Goal: Task Accomplishment & Management: Complete application form

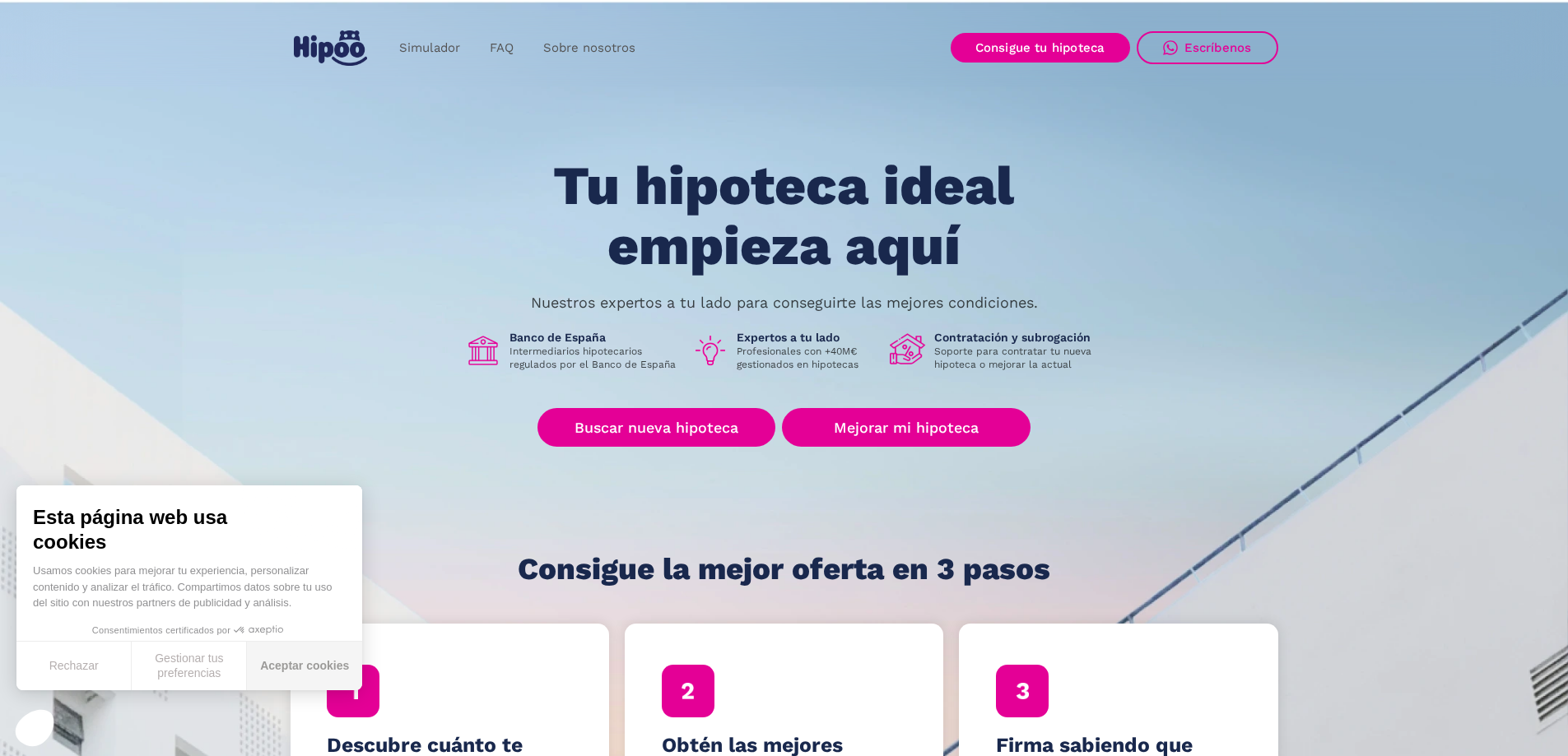
click at [293, 659] on button "Aceptar cookies" at bounding box center [304, 666] width 115 height 49
click at [669, 422] on link "Buscar nueva hipoteca" at bounding box center [657, 427] width 238 height 39
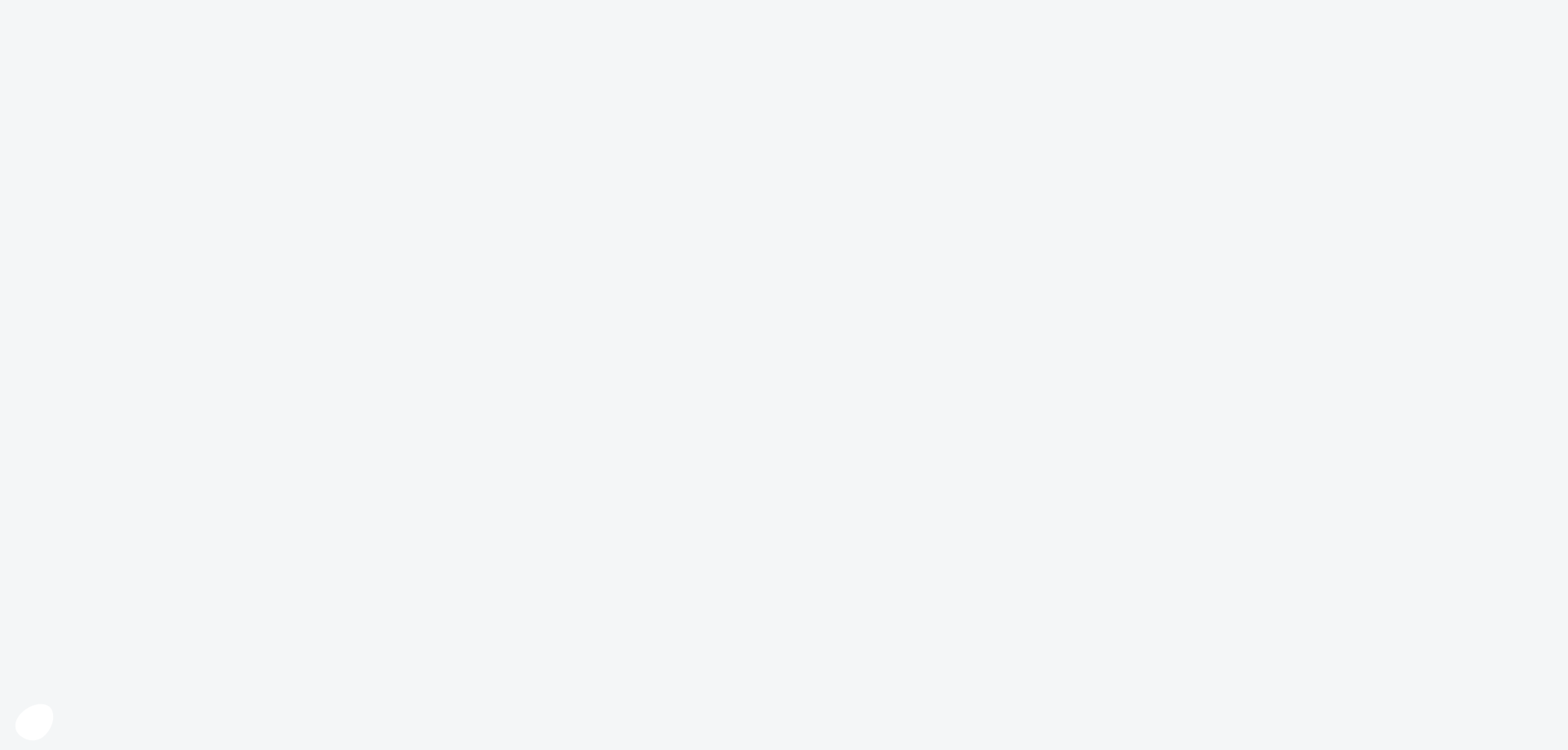
click at [605, 420] on body at bounding box center [784, 375] width 1568 height 750
